Goal: Information Seeking & Learning: Learn about a topic

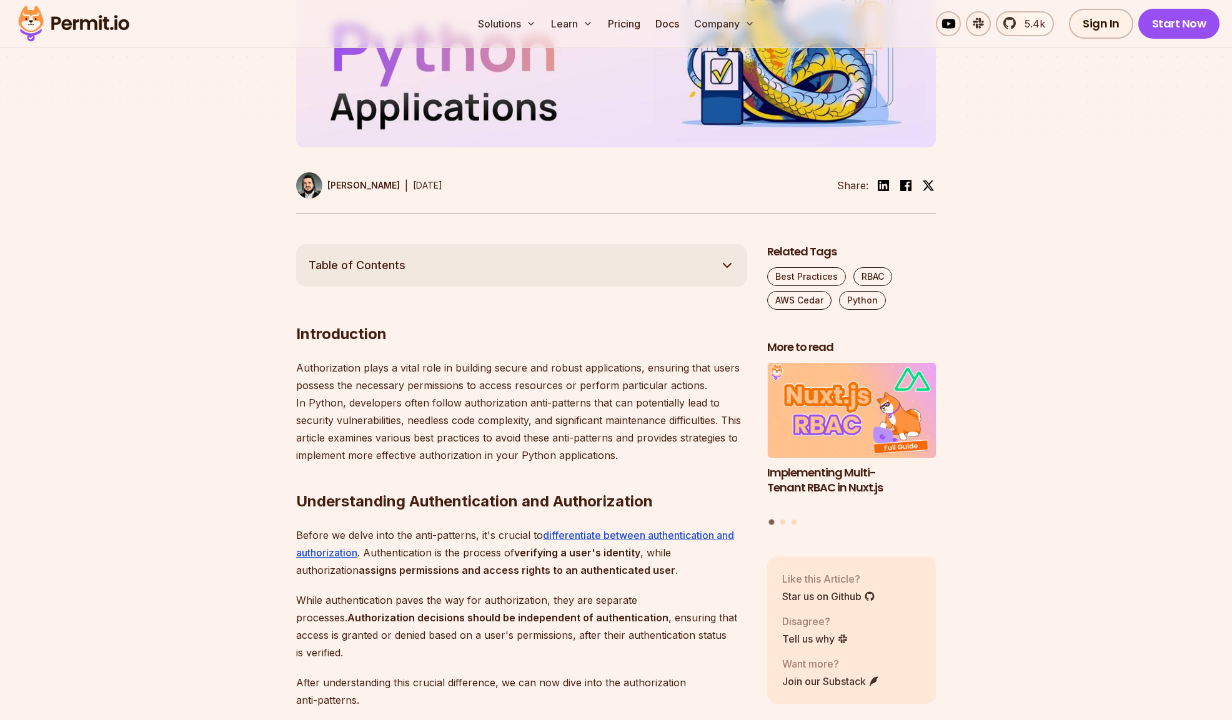
scroll to position [471, 0]
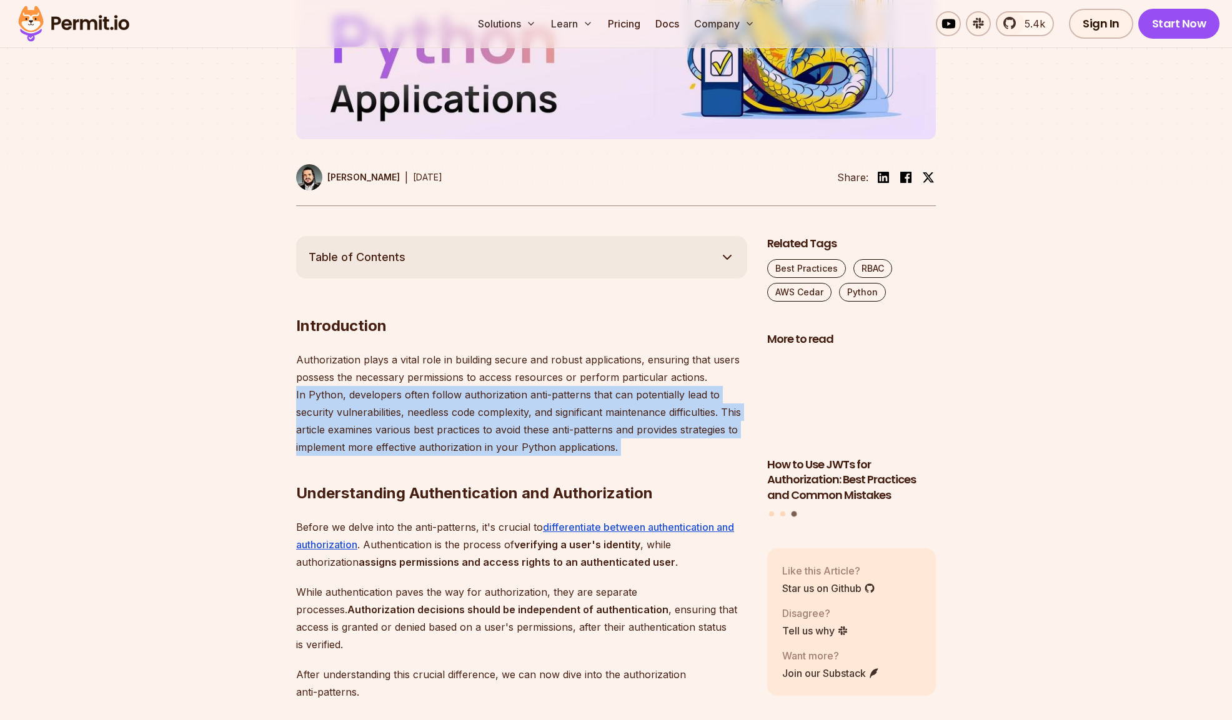
drag, startPoint x: 292, startPoint y: 394, endPoint x: 619, endPoint y: 453, distance: 331.5
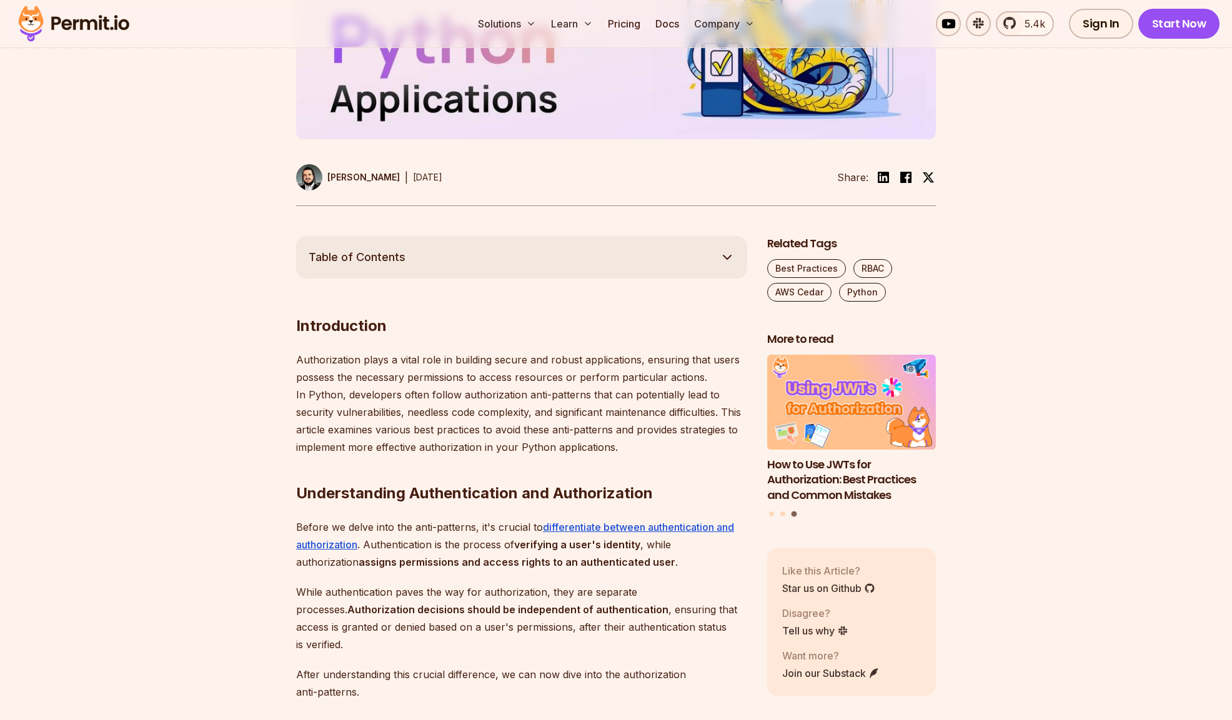
click at [620, 452] on h2 "Understanding Authentication and Authorization" at bounding box center [521, 469] width 451 height 70
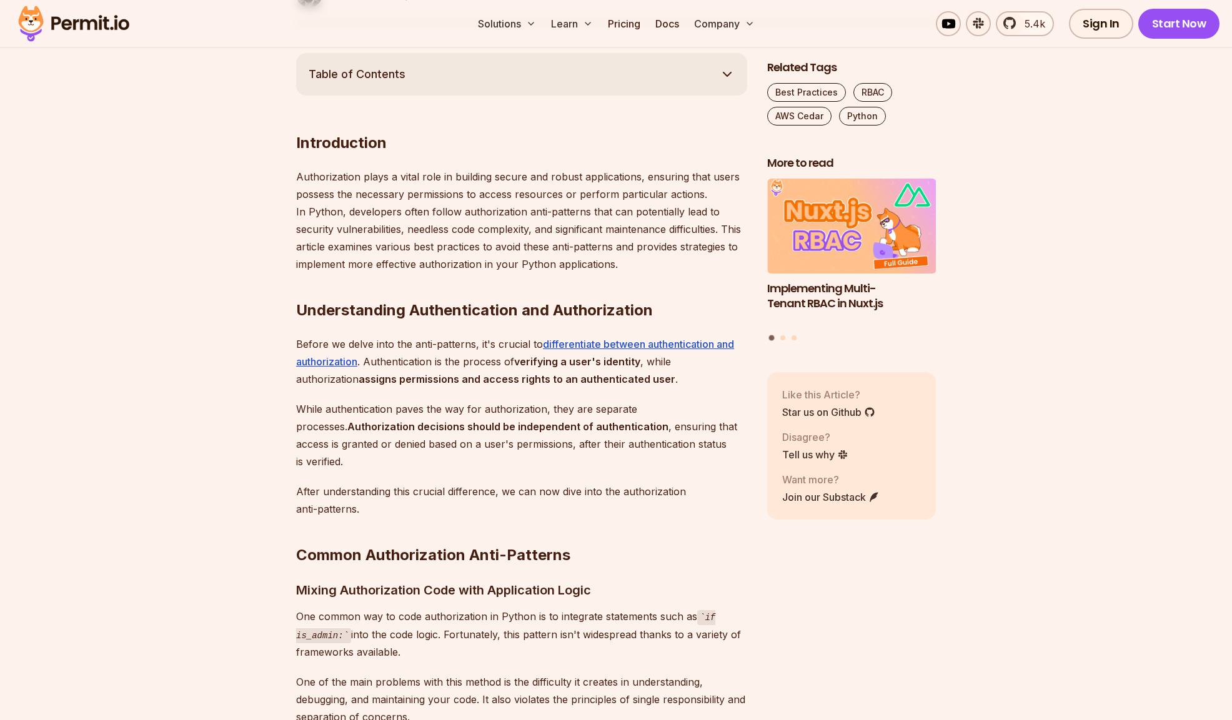
scroll to position [660, 0]
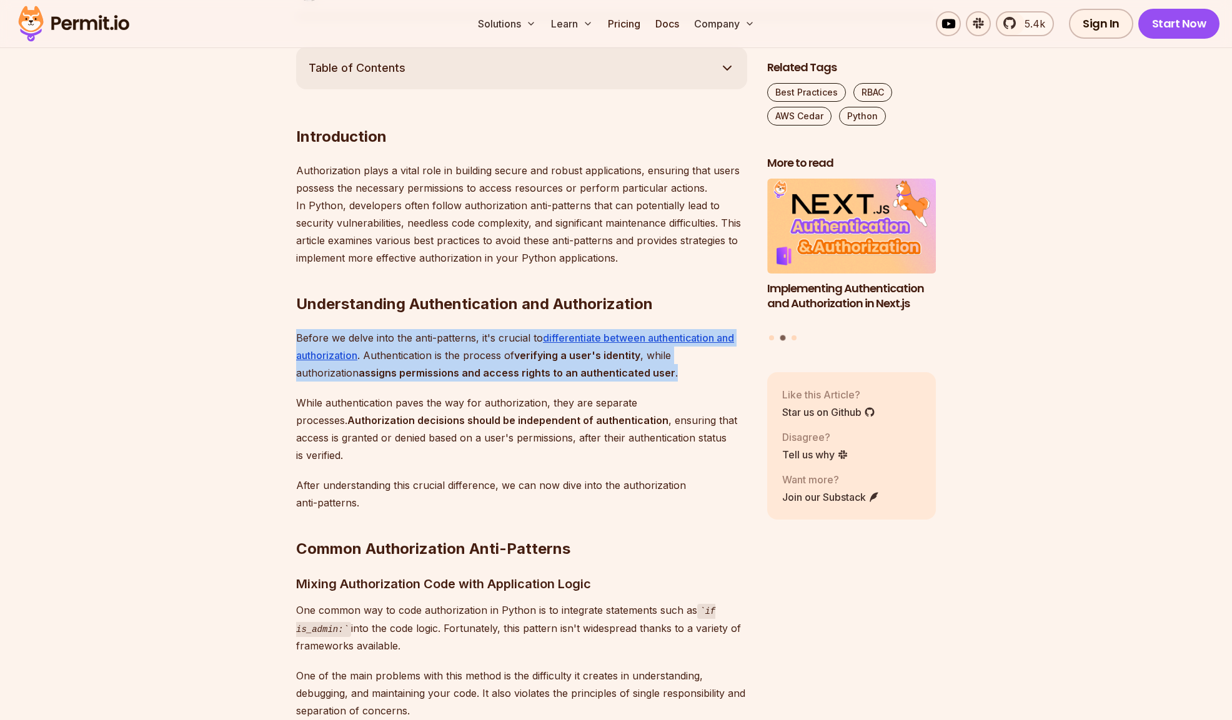
drag, startPoint x: 298, startPoint y: 337, endPoint x: 680, endPoint y: 374, distance: 383.5
click at [680, 374] on p "Before we delve into the anti-patterns, it's crucial to differentiate between a…" at bounding box center [521, 355] width 451 height 52
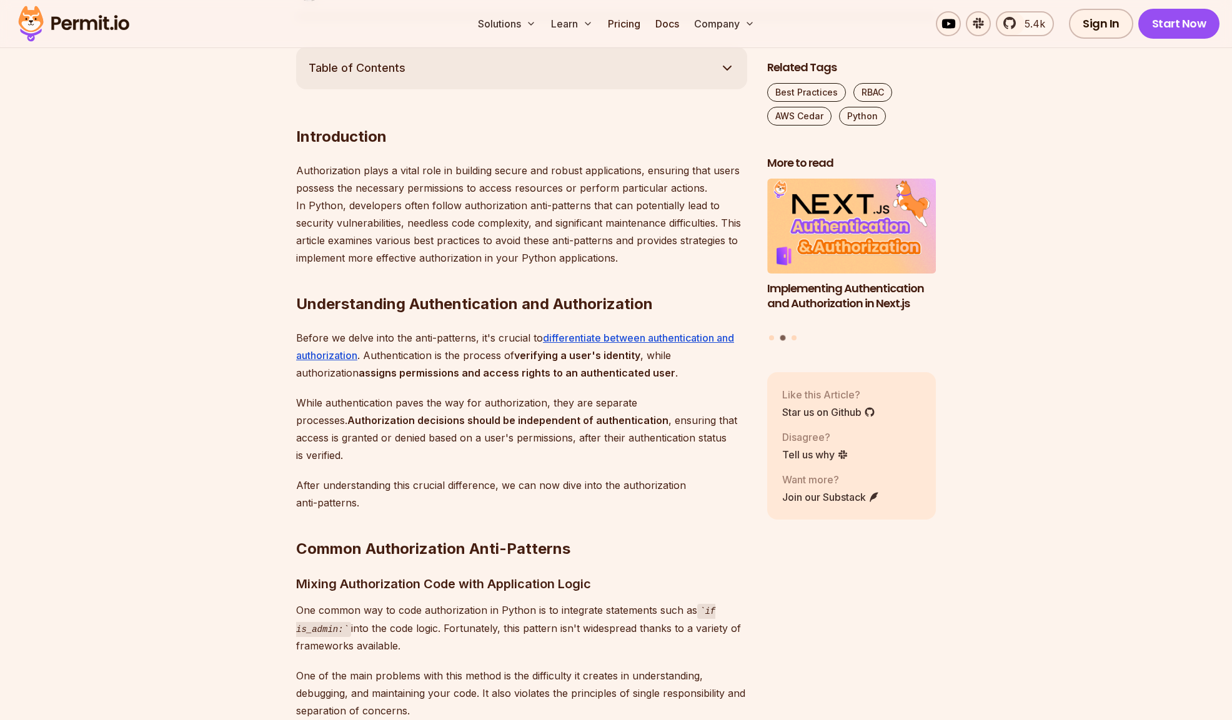
click at [679, 374] on p "Before we delve into the anti-patterns, it's crucial to differentiate between a…" at bounding box center [521, 355] width 451 height 52
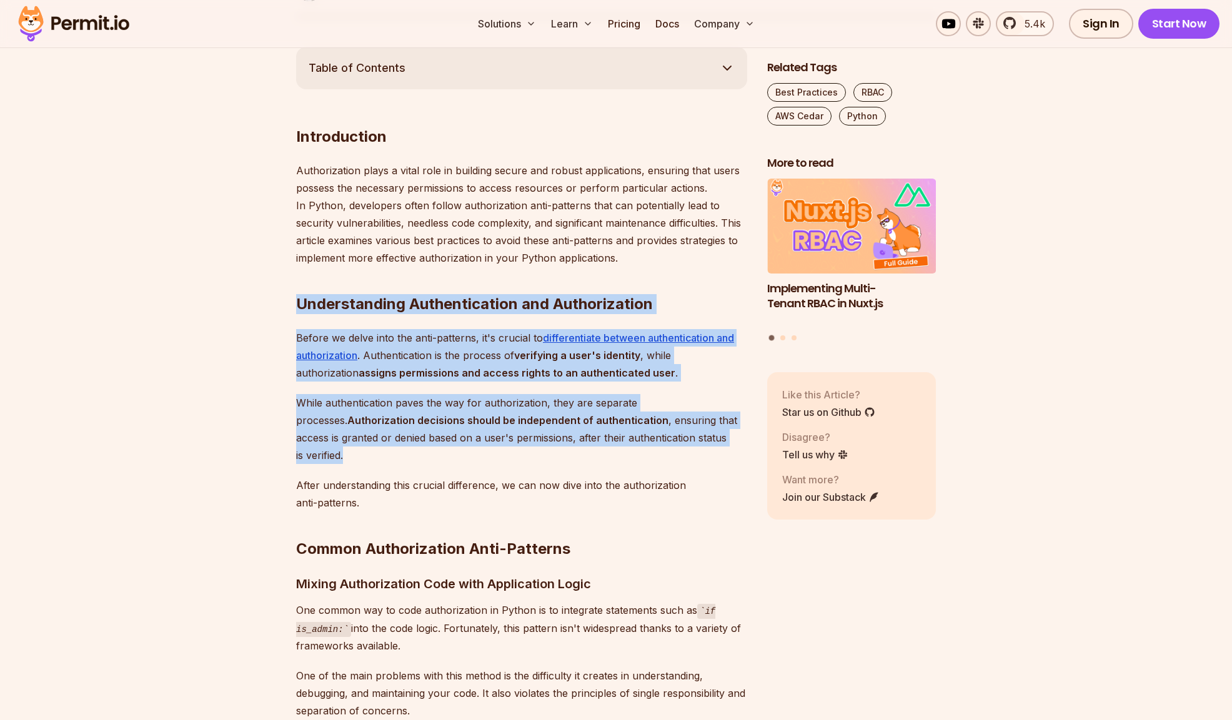
drag, startPoint x: 295, startPoint y: 305, endPoint x: 377, endPoint y: 454, distance: 170.3
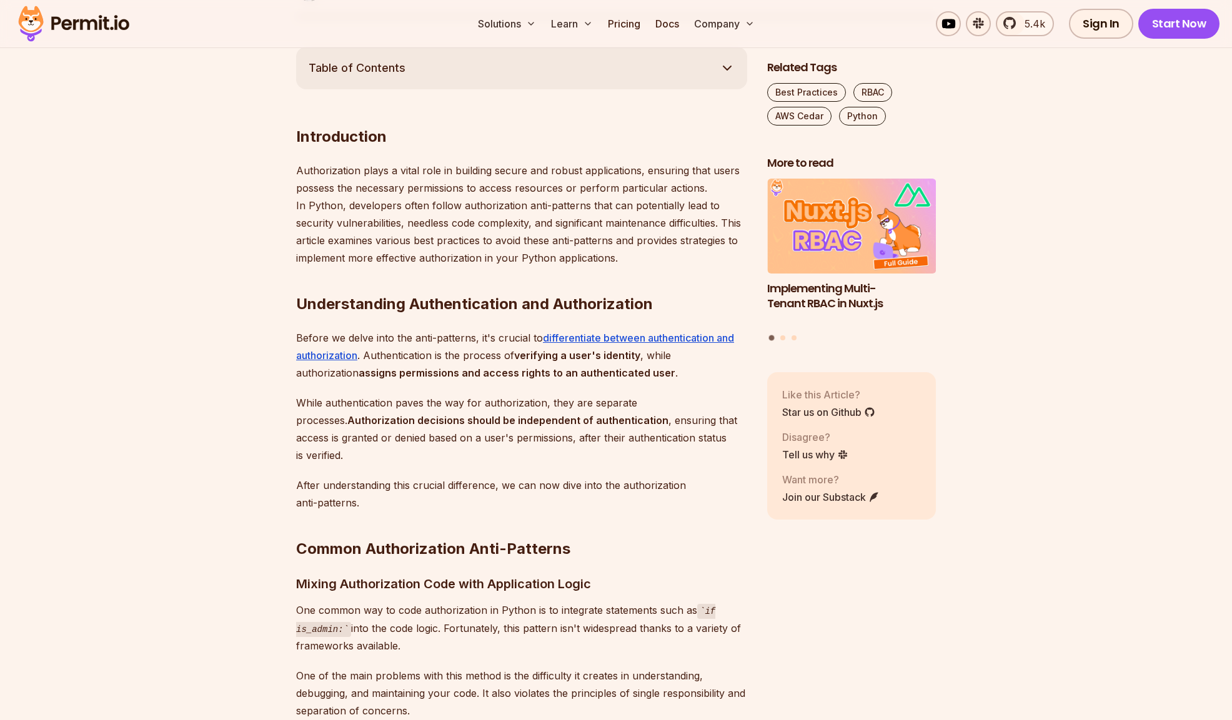
click at [377, 455] on p "While authentication paves the way for authorization, they are separate process…" at bounding box center [521, 429] width 451 height 70
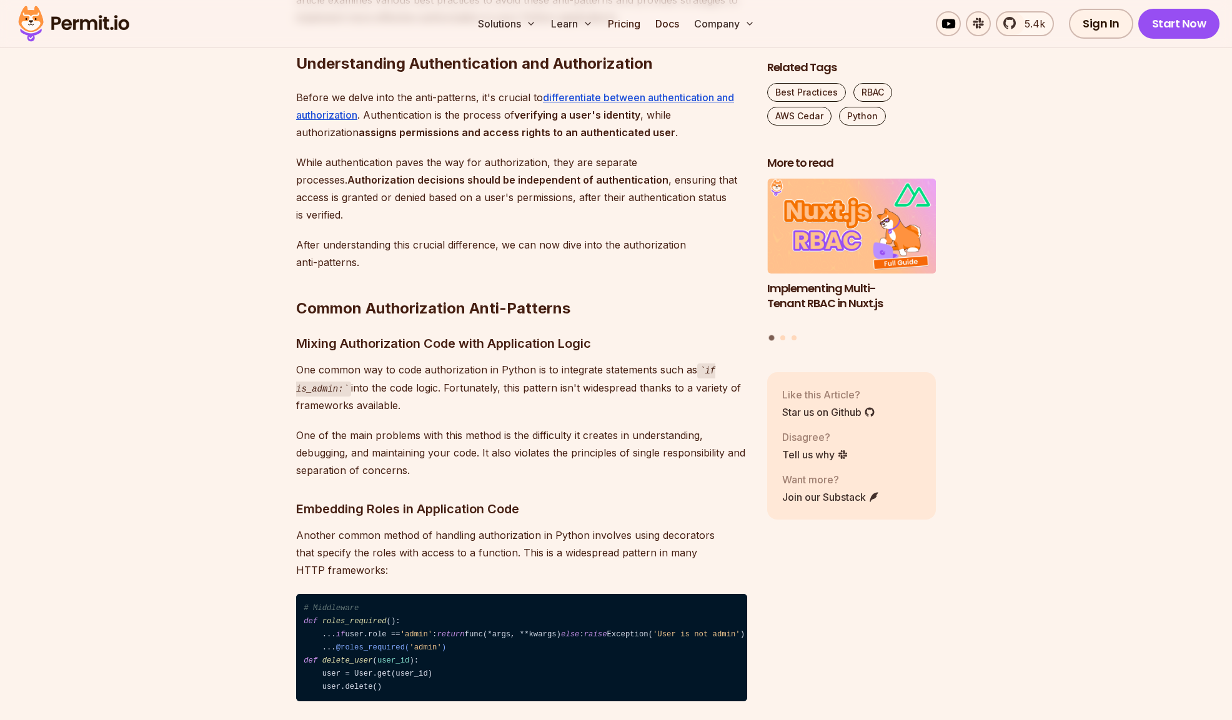
scroll to position [913, 0]
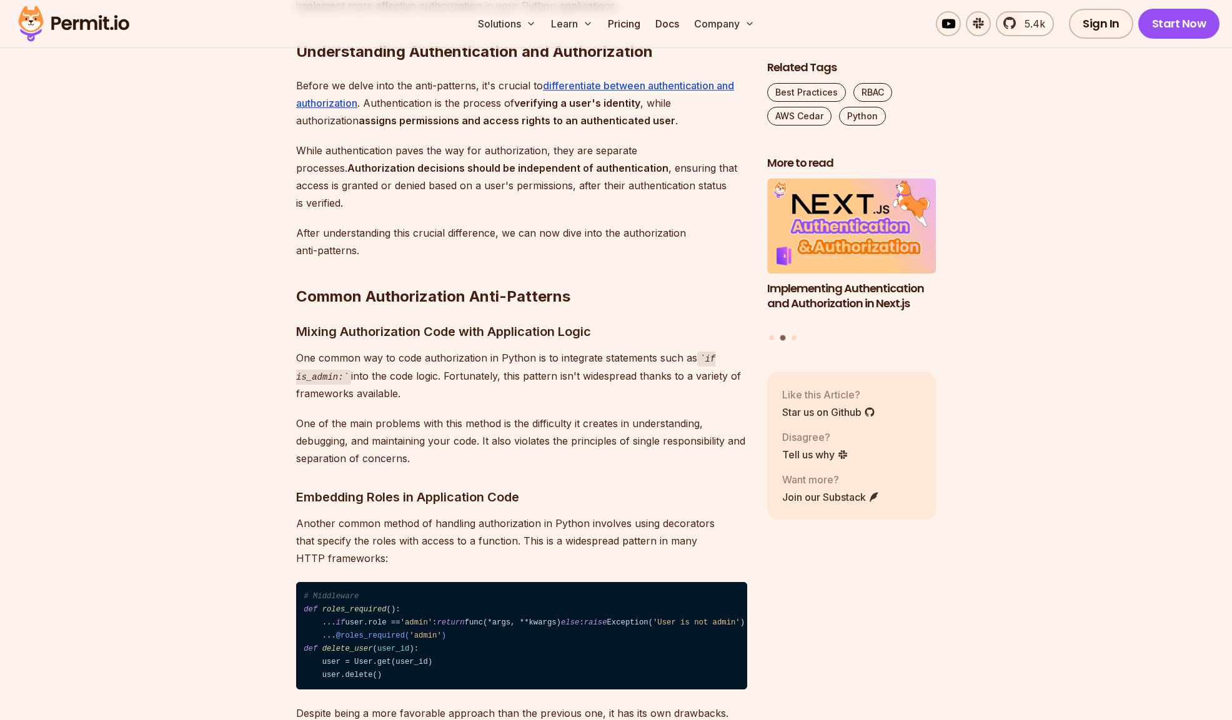
drag, startPoint x: 299, startPoint y: 332, endPoint x: 411, endPoint y: 397, distance: 129.0
click at [410, 397] on p "One common way to code authorization in Python is to integrate statements such …" at bounding box center [521, 375] width 451 height 53
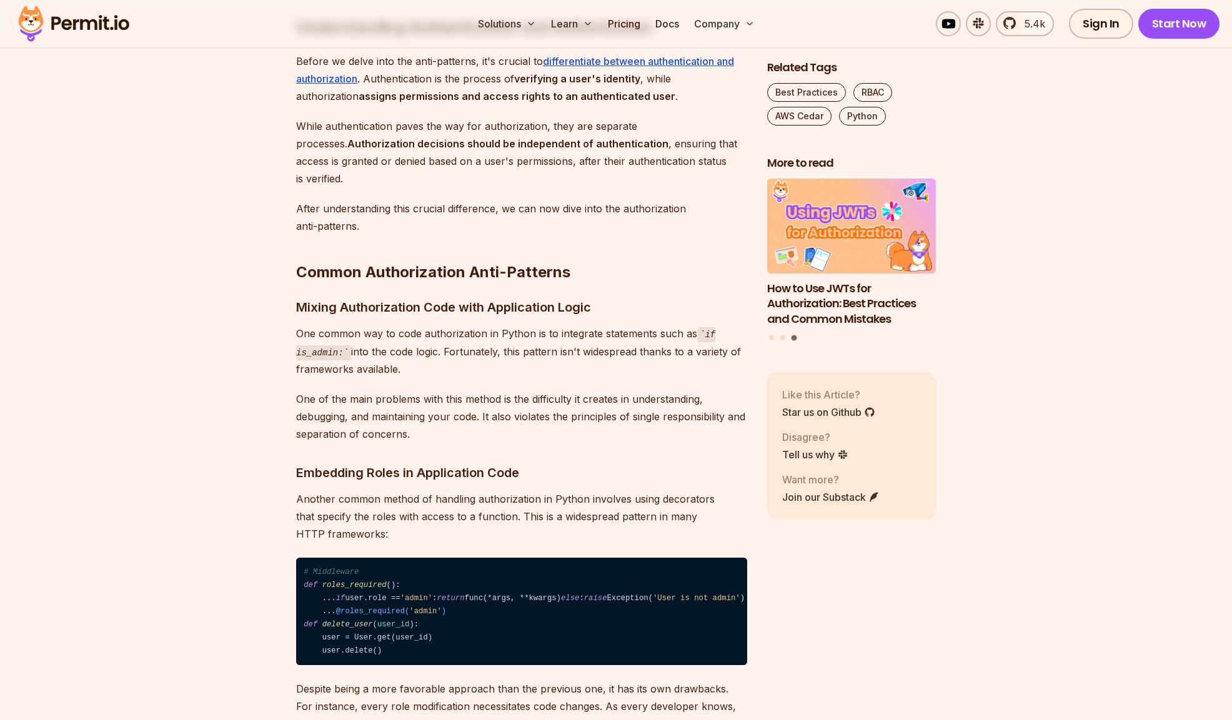
scroll to position [945, 0]
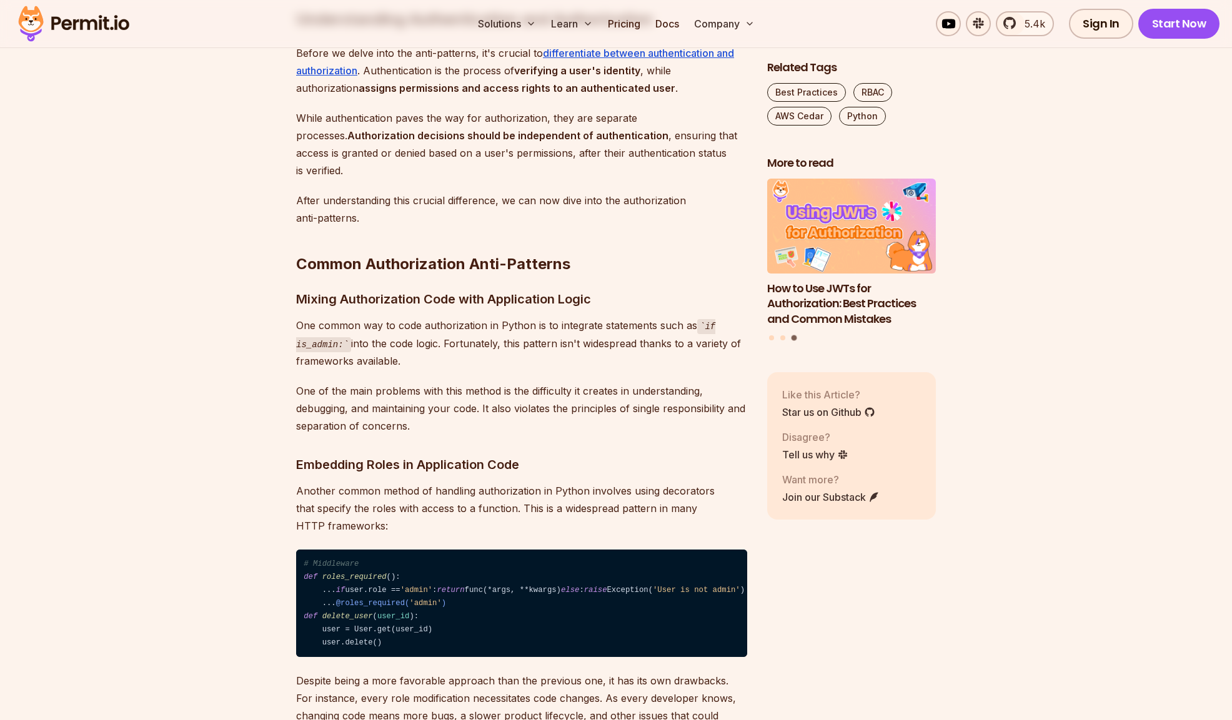
click at [486, 407] on p "One of the main problems with this method is the difficulty it creates in under…" at bounding box center [521, 408] width 451 height 52
click at [363, 421] on p "One of the main problems with this method is the difficulty it creates in under…" at bounding box center [521, 408] width 451 height 52
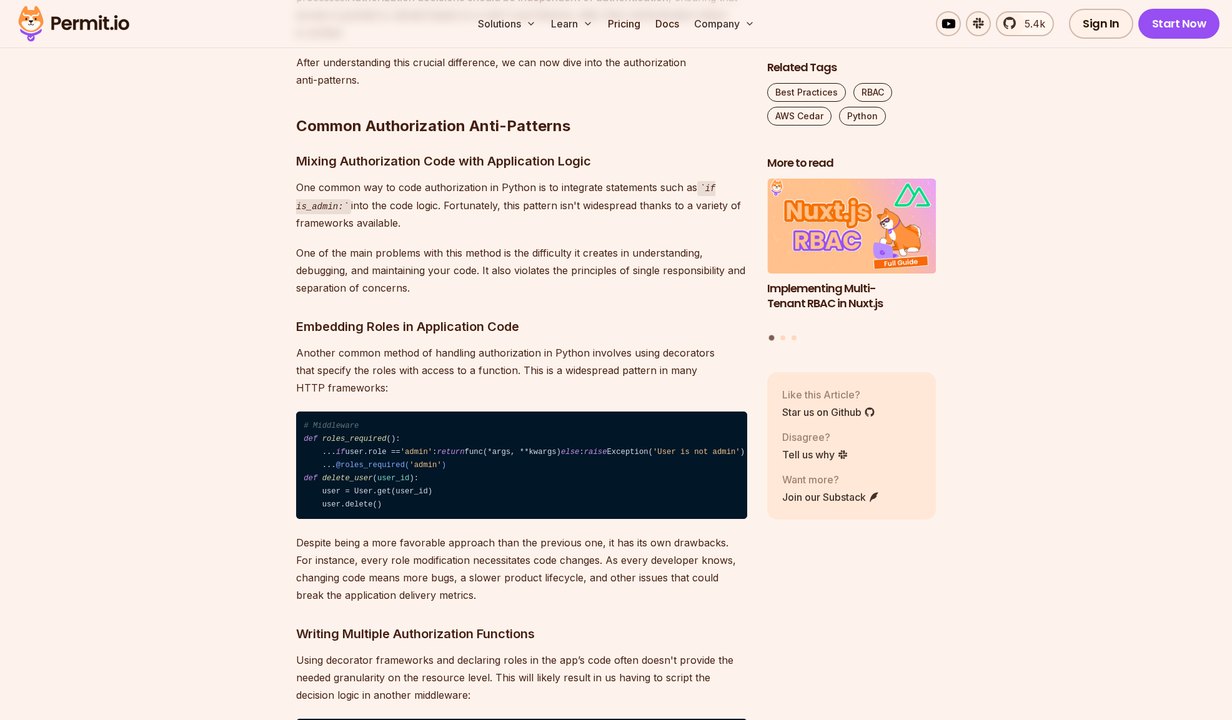
scroll to position [1084, 0]
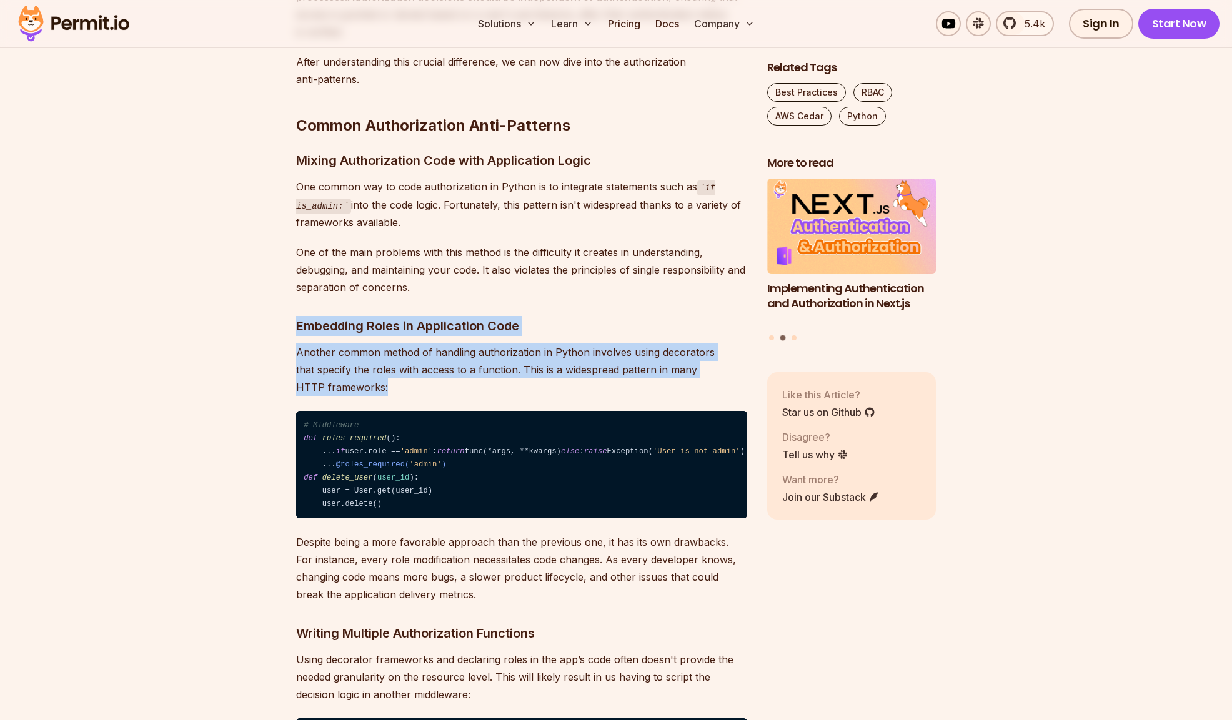
drag, startPoint x: 296, startPoint y: 329, endPoint x: 639, endPoint y: 398, distance: 349.8
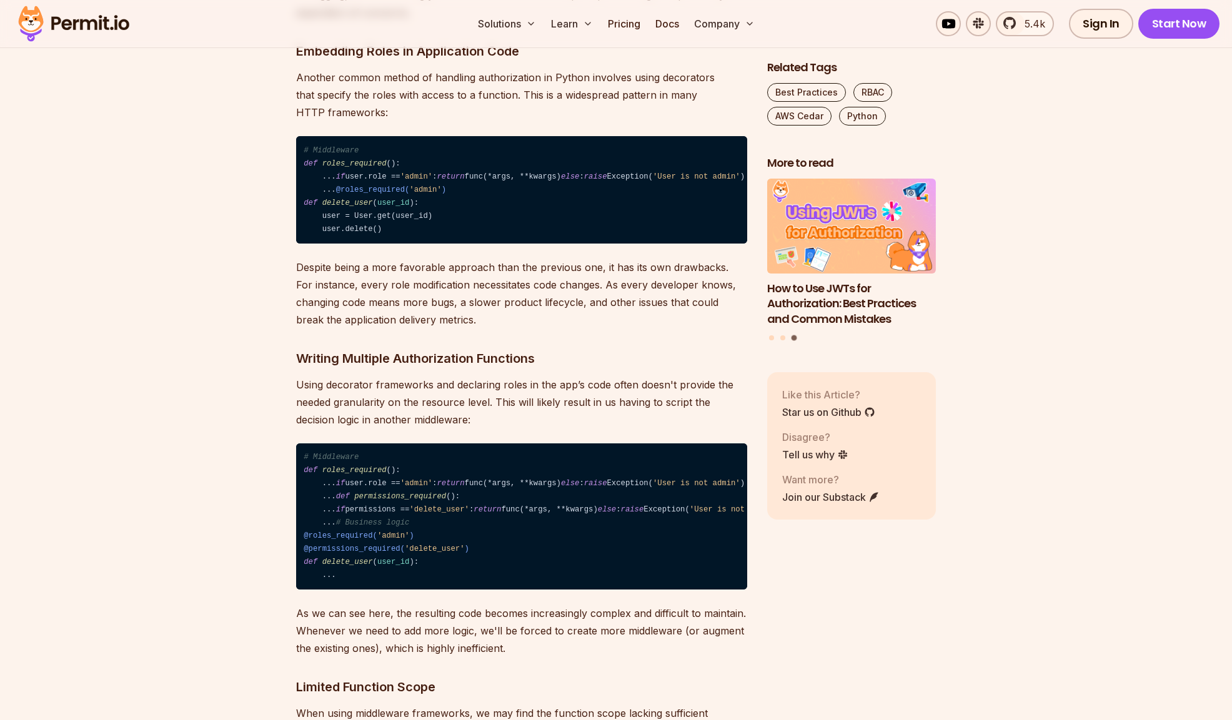
scroll to position [1401, 0]
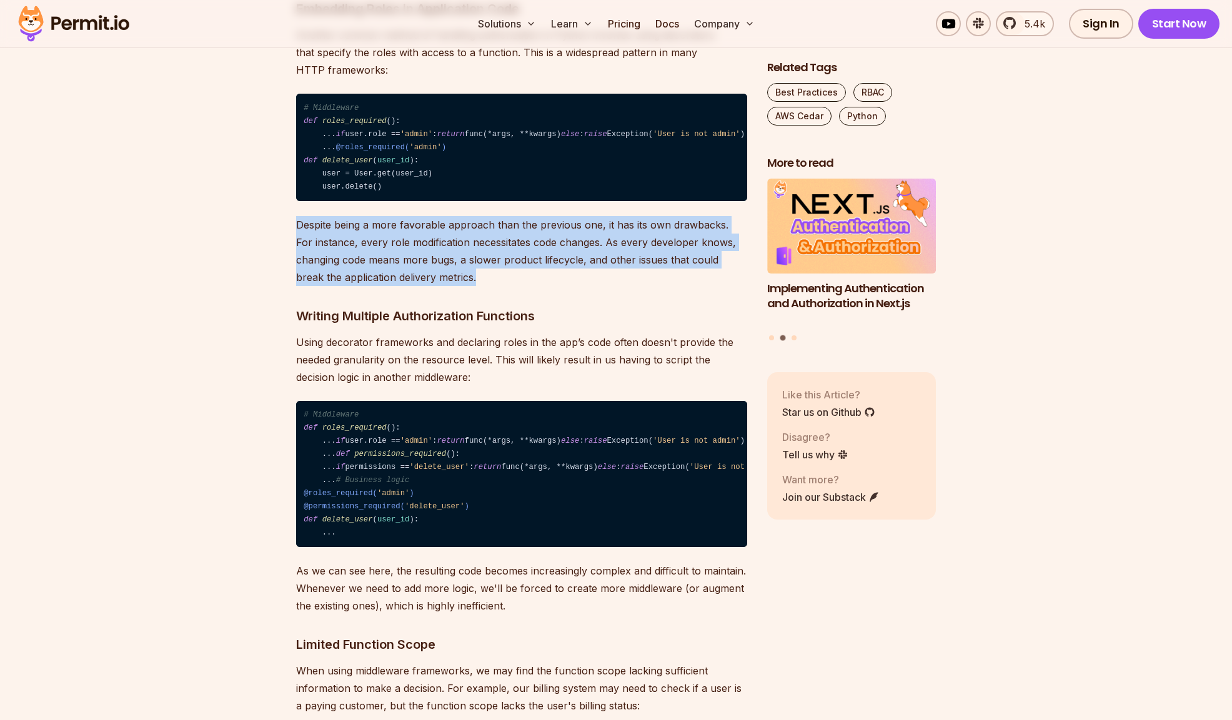
drag, startPoint x: 299, startPoint y: 289, endPoint x: 496, endPoint y: 350, distance: 206.7
click at [496, 286] on p "Despite being a more favorable approach than the previous one, it has its own d…" at bounding box center [521, 251] width 451 height 70
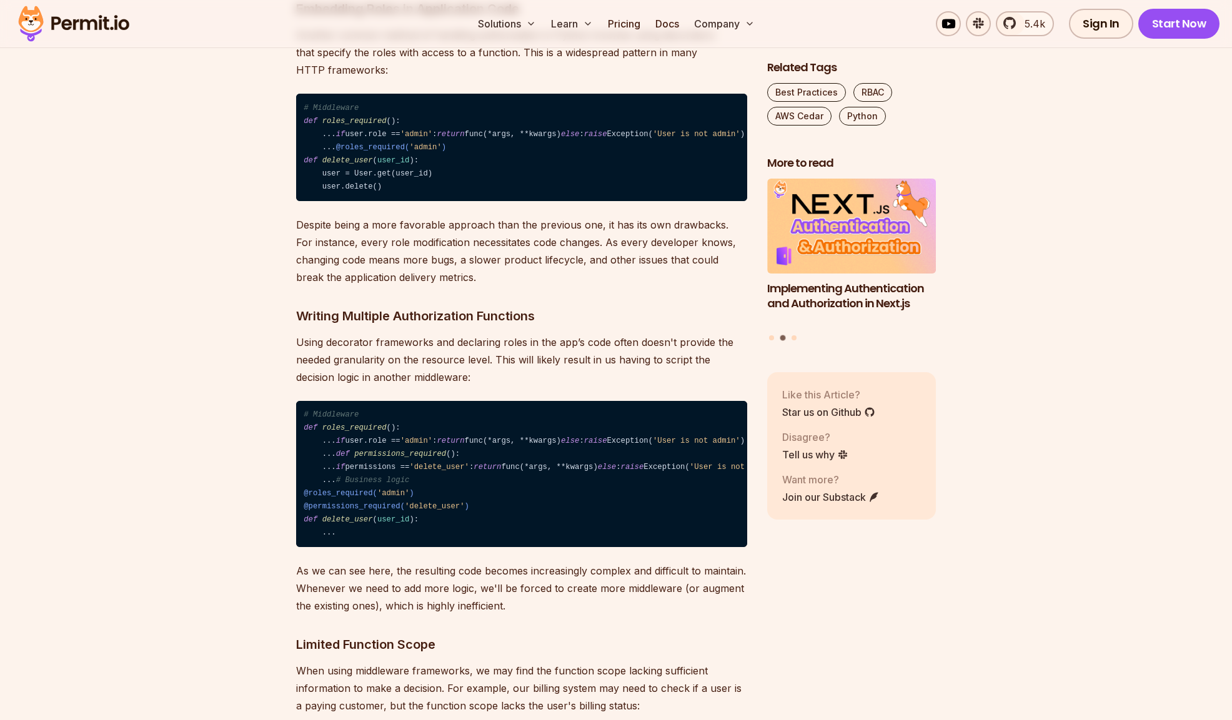
click at [496, 286] on p "Despite being a more favorable approach than the previous one, it has its own d…" at bounding box center [521, 251] width 451 height 70
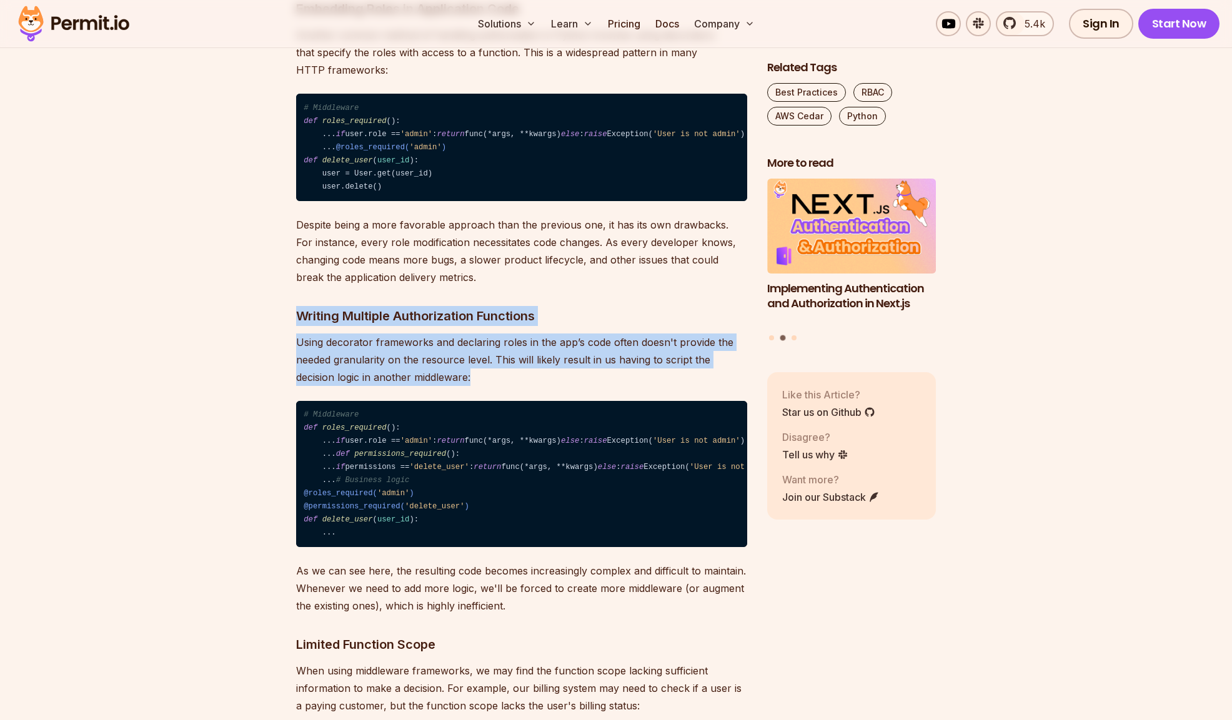
drag, startPoint x: 286, startPoint y: 380, endPoint x: 480, endPoint y: 447, distance: 204.9
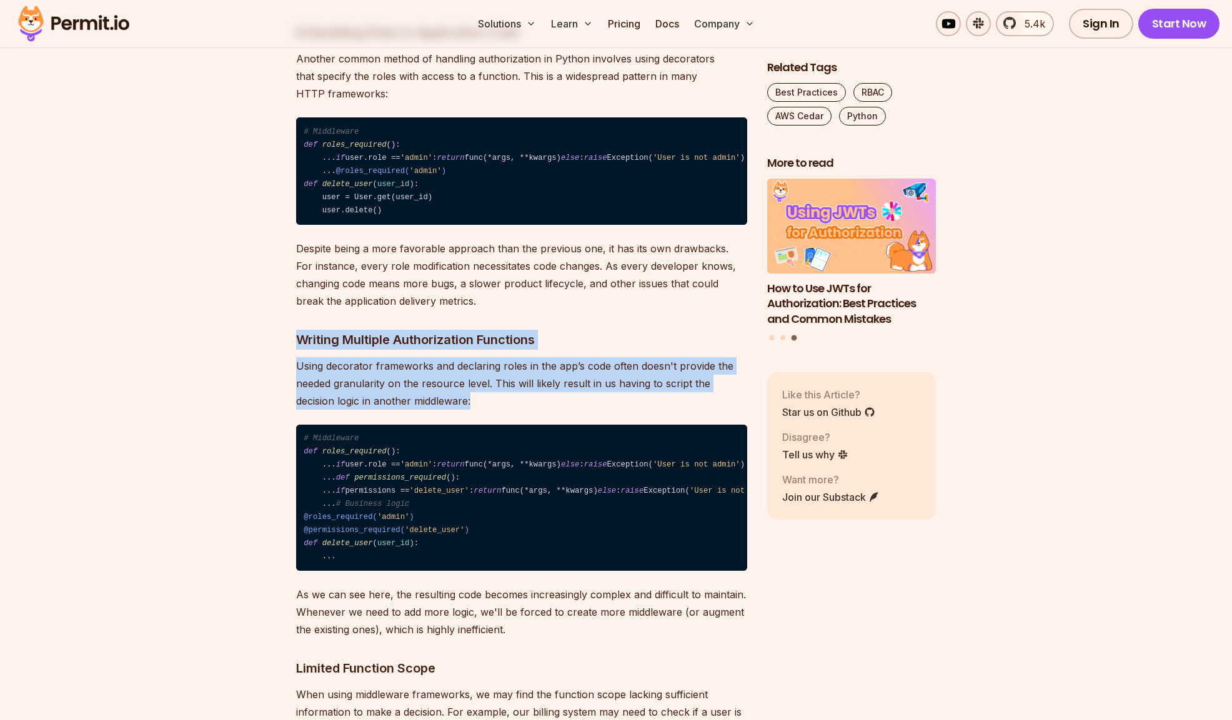
scroll to position [1377, 0]
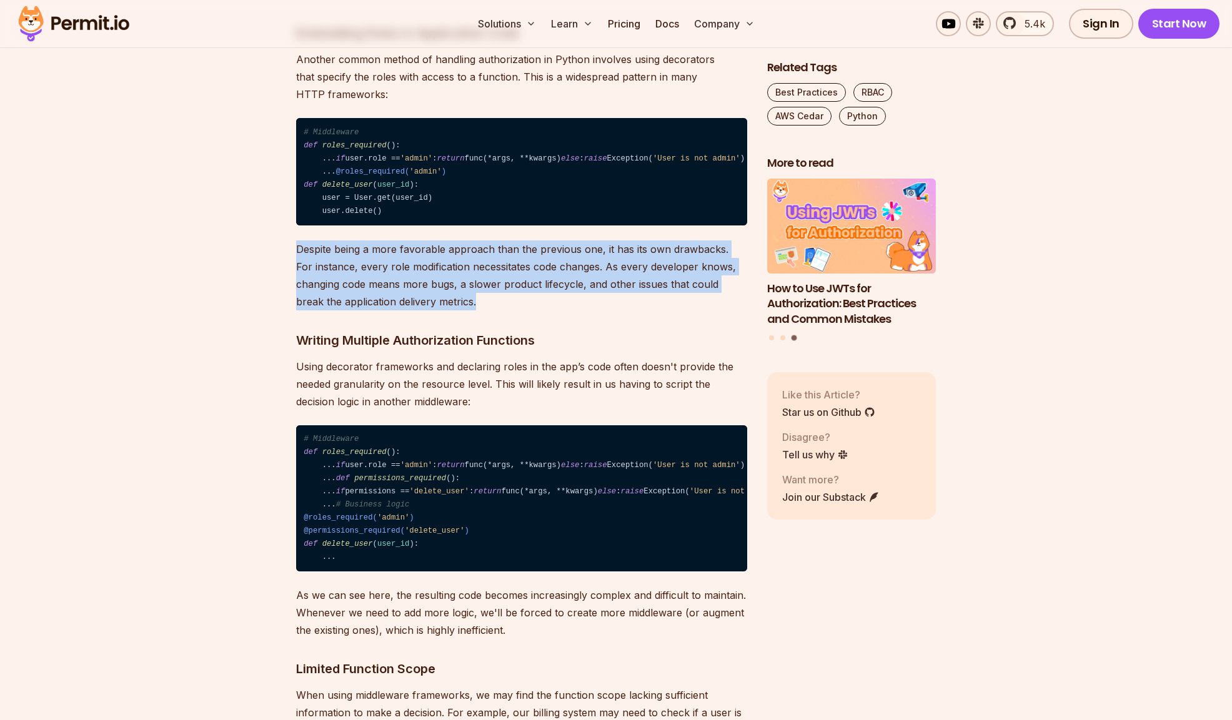
drag, startPoint x: 296, startPoint y: 305, endPoint x: 463, endPoint y: 374, distance: 180.4
click at [463, 311] on p "Despite being a more favorable approach than the previous one, it has its own d…" at bounding box center [521, 276] width 451 height 70
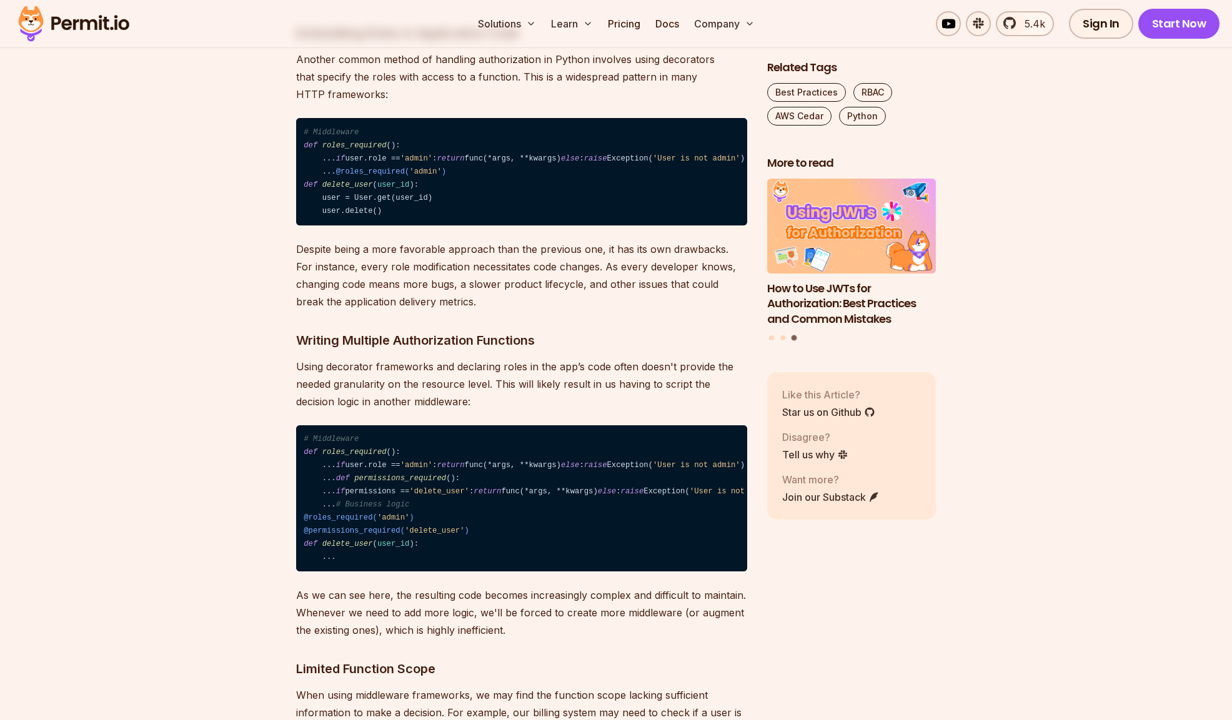
click at [464, 311] on p "Despite being a more favorable approach than the previous one, it has its own d…" at bounding box center [521, 276] width 451 height 70
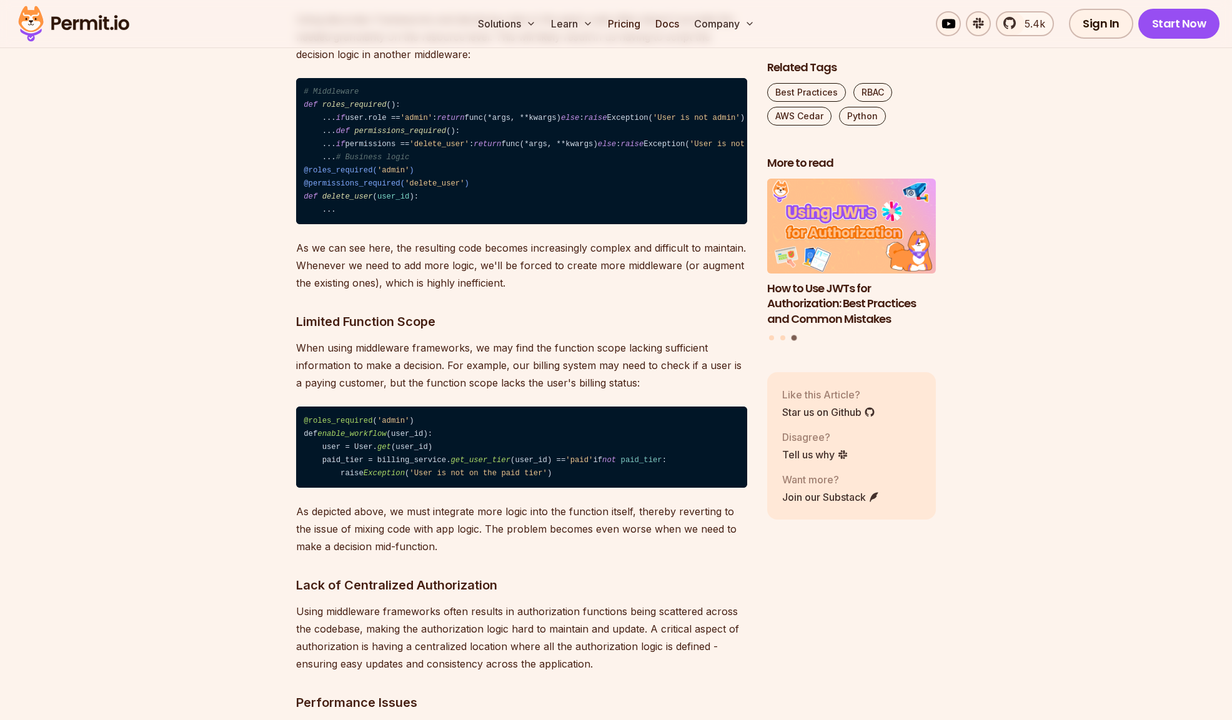
scroll to position [1722, 0]
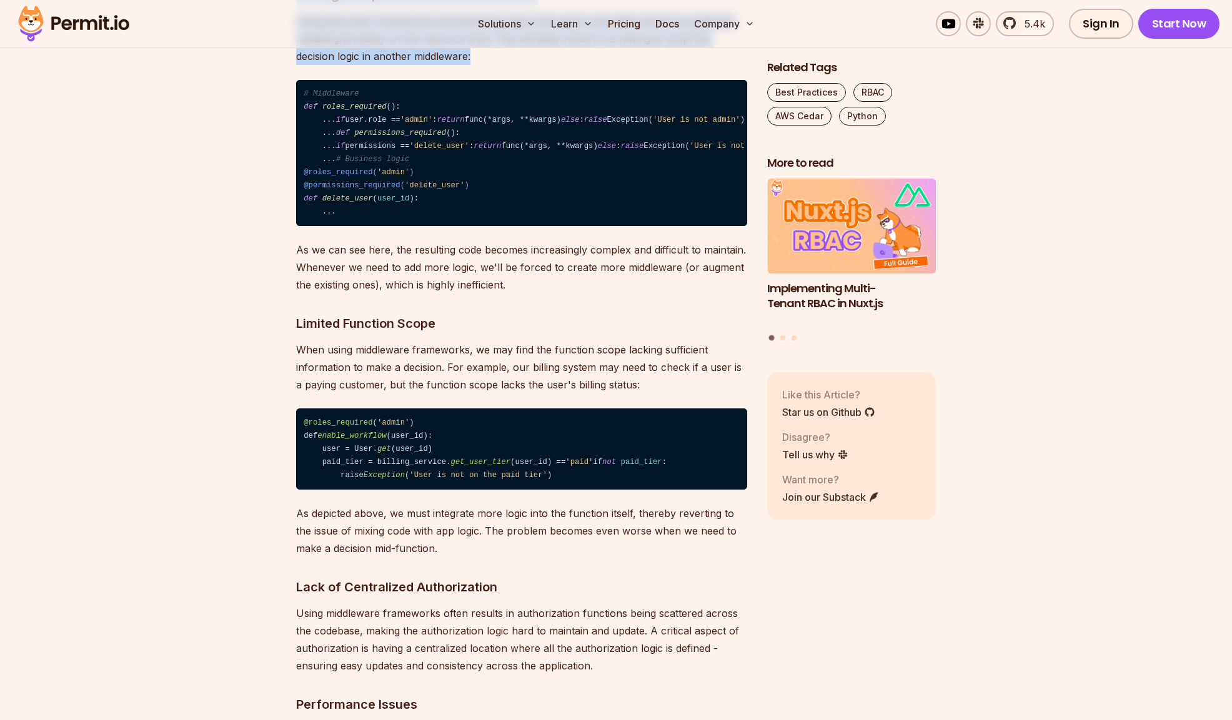
drag, startPoint x: 279, startPoint y: 61, endPoint x: 514, endPoint y: 121, distance: 241.8
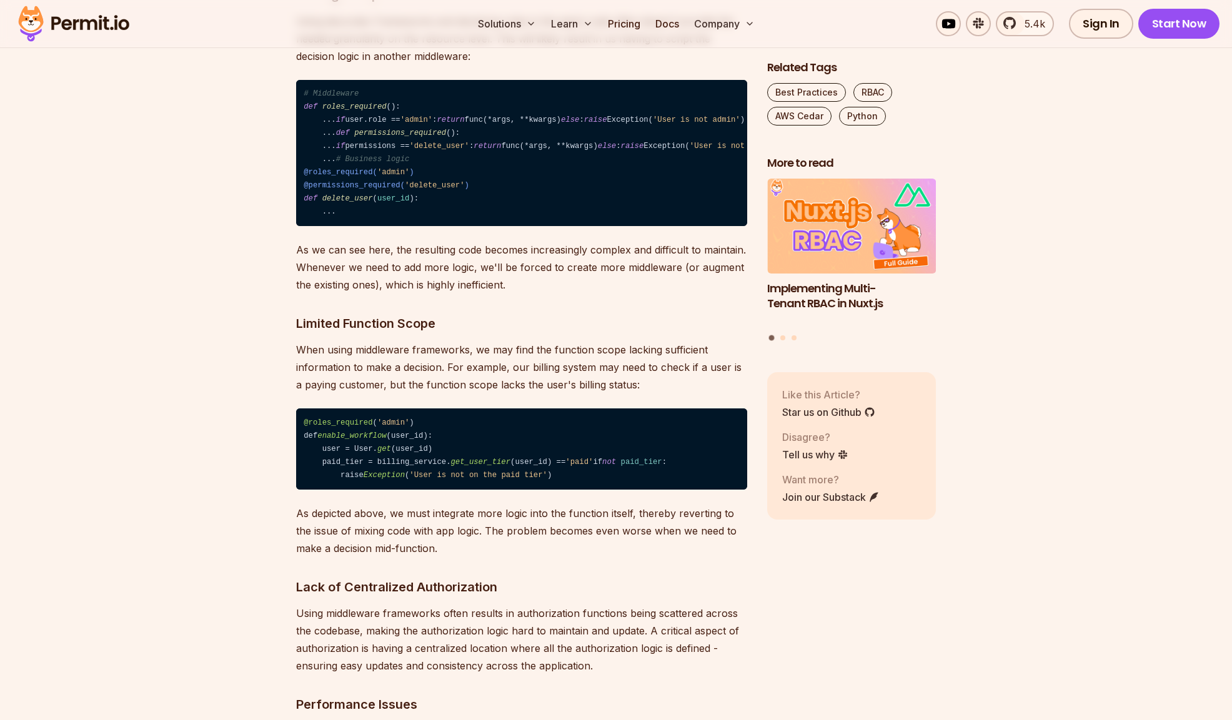
click at [517, 65] on p "Using decorator frameworks and declaring roles in the app’s code often doesn't …" at bounding box center [521, 38] width 451 height 52
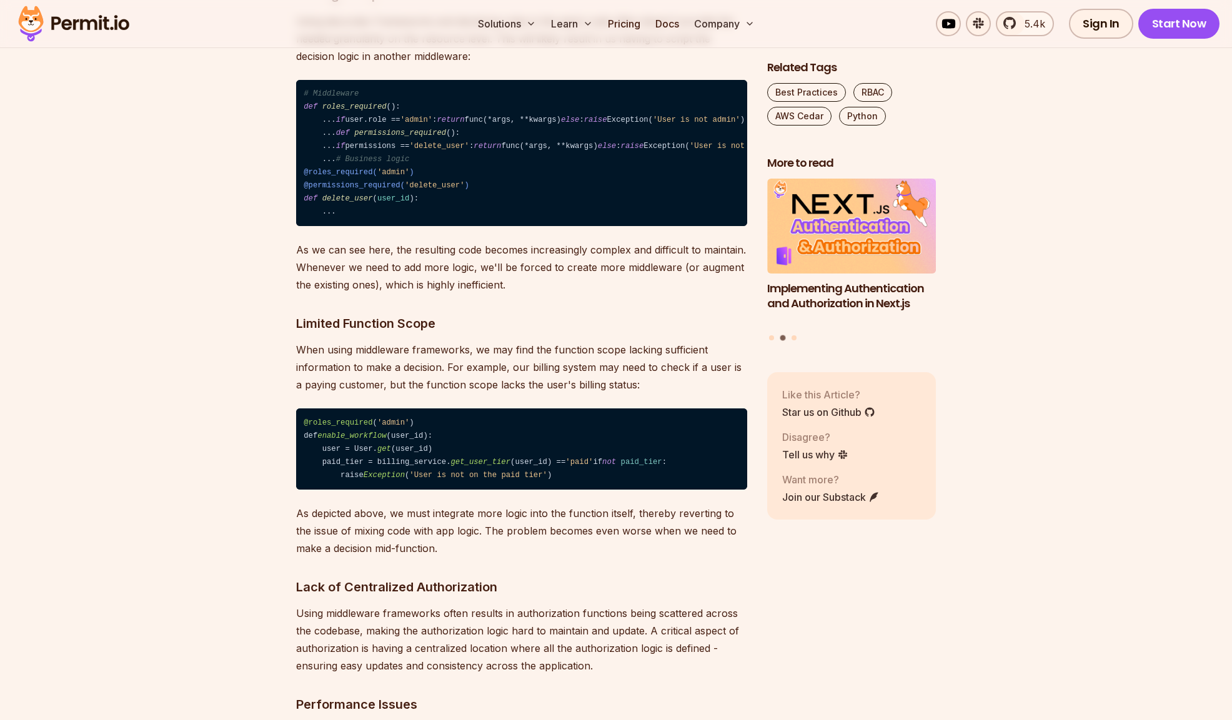
click at [528, 65] on p "Using decorator frameworks and declaring roles in the app’s code often doesn't …" at bounding box center [521, 38] width 451 height 52
